Goal: Task Accomplishment & Management: Complete application form

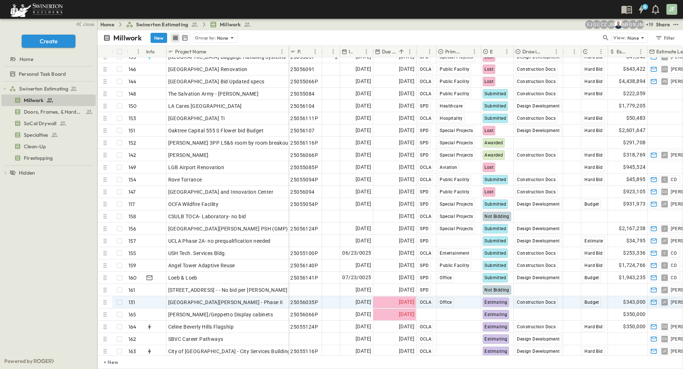
scroll to position [1732, 0]
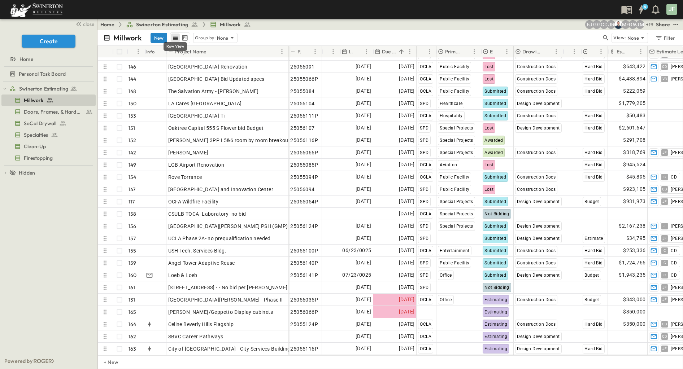
click at [152, 37] on button "New" at bounding box center [158, 38] width 17 height 10
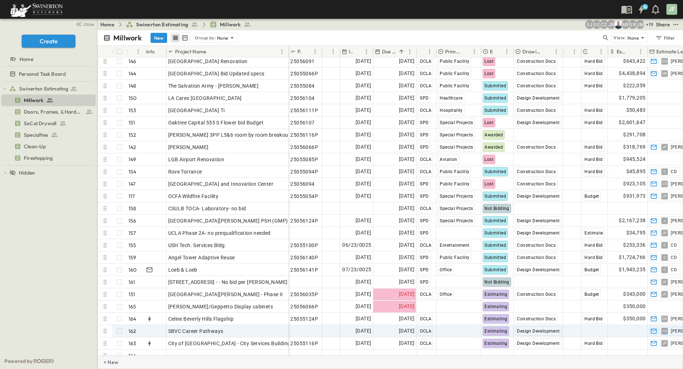
scroll to position [1744, 0]
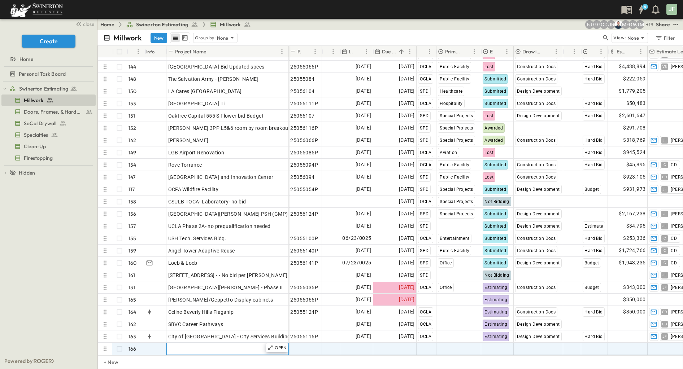
click at [204, 344] on div "Add Name" at bounding box center [227, 349] width 119 height 10
paste input "**********"
type input "**********"
click at [352, 345] on span "Add Date" at bounding box center [360, 348] width 22 height 7
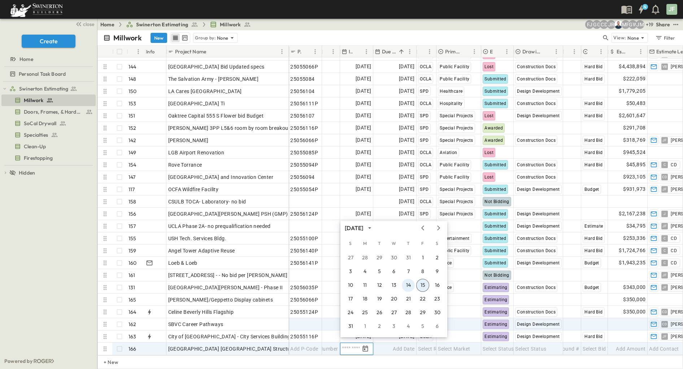
click at [409, 288] on button "14" at bounding box center [408, 285] width 13 height 13
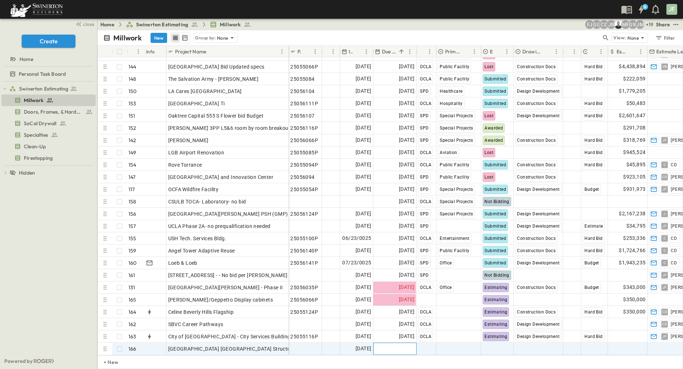
click at [400, 345] on span "Add Date" at bounding box center [404, 348] width 22 height 7
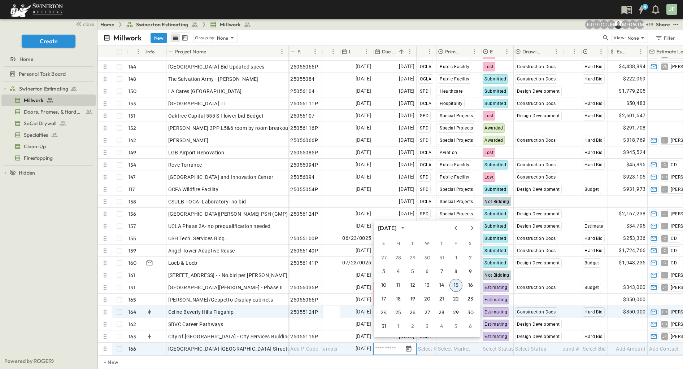
click at [323, 309] on span "Add Number" at bounding box center [323, 312] width 30 height 7
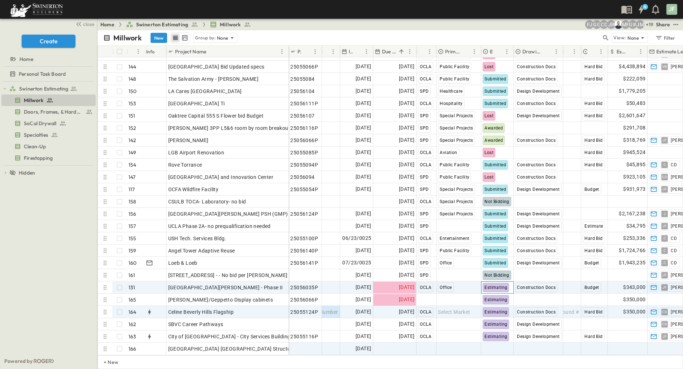
click at [487, 285] on span "Estimating" at bounding box center [495, 287] width 23 height 5
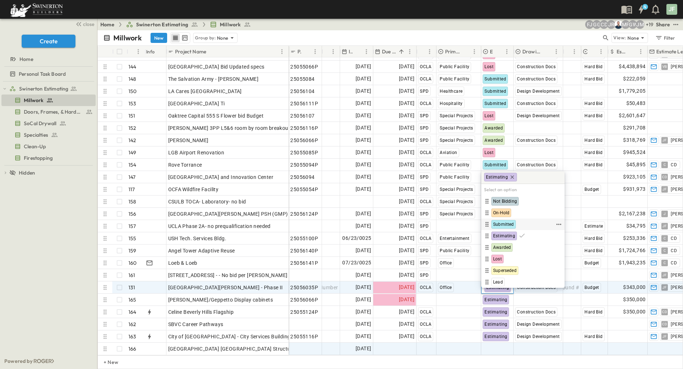
click at [507, 224] on span "Submitted" at bounding box center [503, 225] width 21 height 6
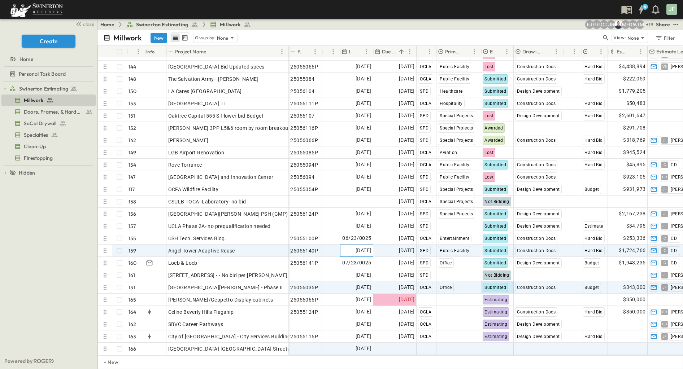
click at [355, 246] on span "[DATE]" at bounding box center [363, 250] width 16 height 8
click at [396, 345] on span "Add Date" at bounding box center [404, 348] width 22 height 7
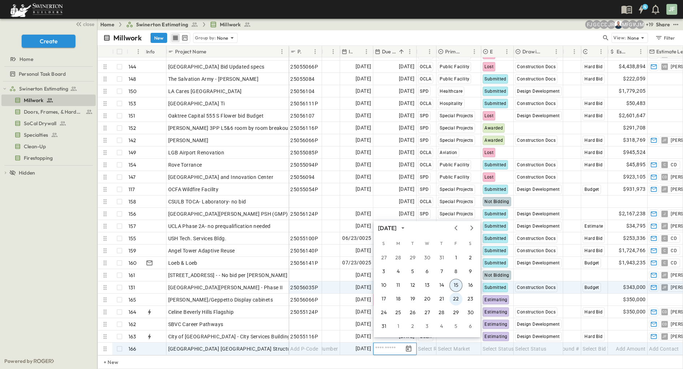
click at [453, 300] on button "22" at bounding box center [455, 299] width 13 height 13
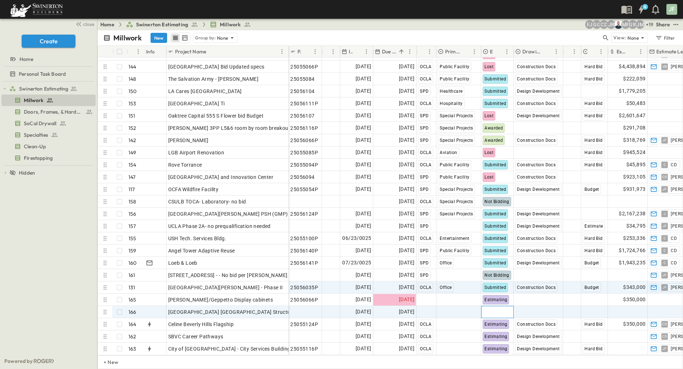
click at [490, 309] on span "Select Status" at bounding box center [498, 312] width 31 height 7
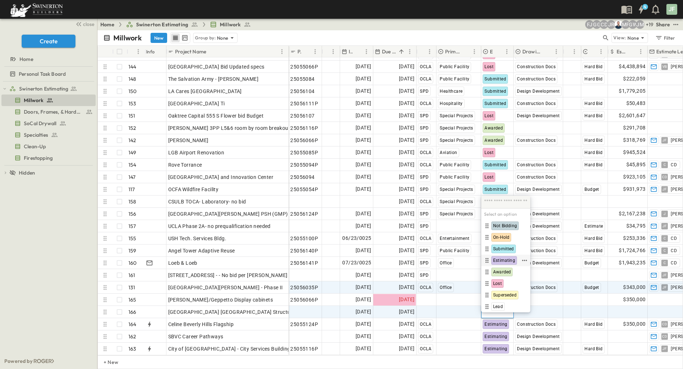
click at [498, 262] on span "Estimating" at bounding box center [504, 261] width 22 height 6
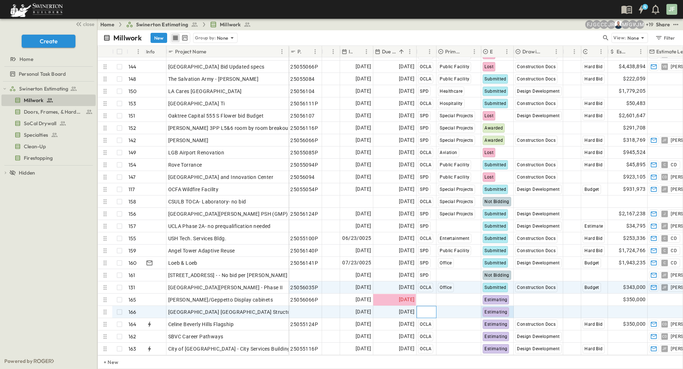
click at [428, 309] on span "Select Region" at bounding box center [434, 312] width 32 height 7
click at [432, 274] on span "TM" at bounding box center [431, 272] width 6 height 6
click at [444, 310] on span "Select Market" at bounding box center [454, 312] width 32 height 7
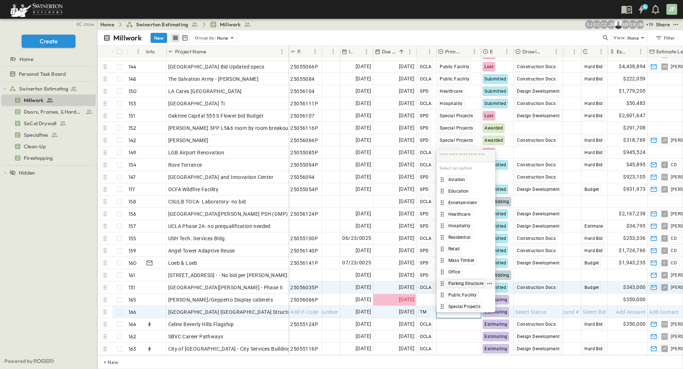
click at [465, 284] on span "Parking Structure" at bounding box center [465, 284] width 35 height 6
